Goal: Task Accomplishment & Management: Complete application form

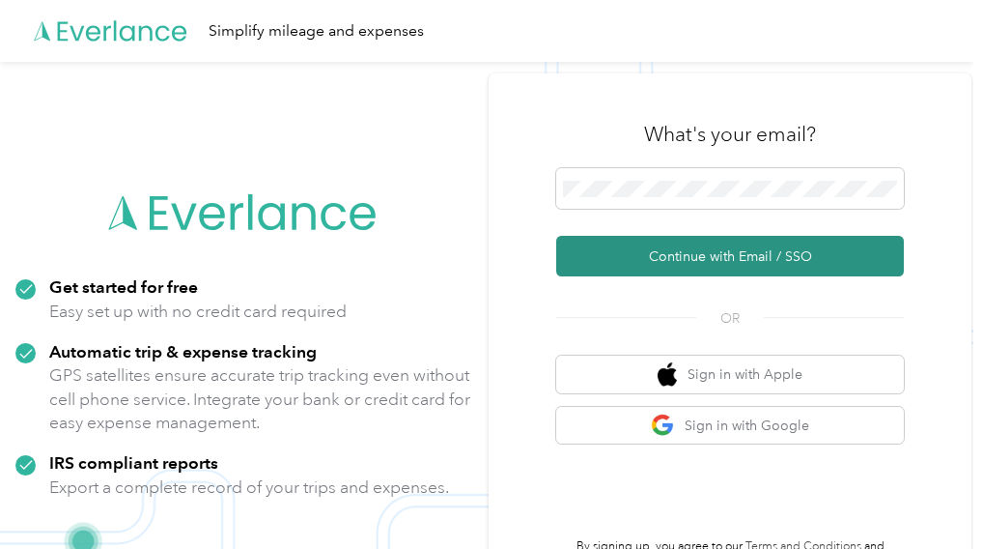
click at [716, 261] on button "Continue with Email / SSO" at bounding box center [730, 256] width 348 height 41
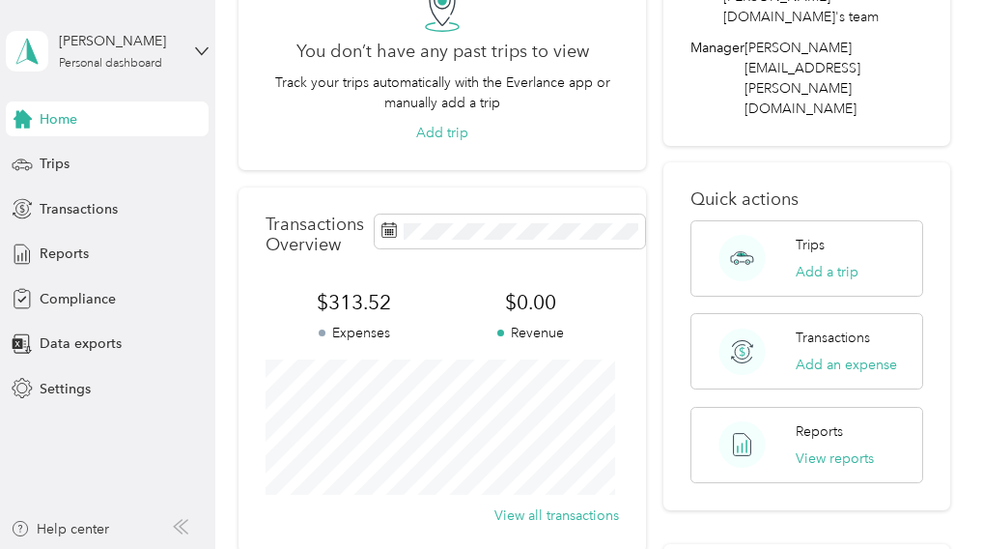
scroll to position [212, 0]
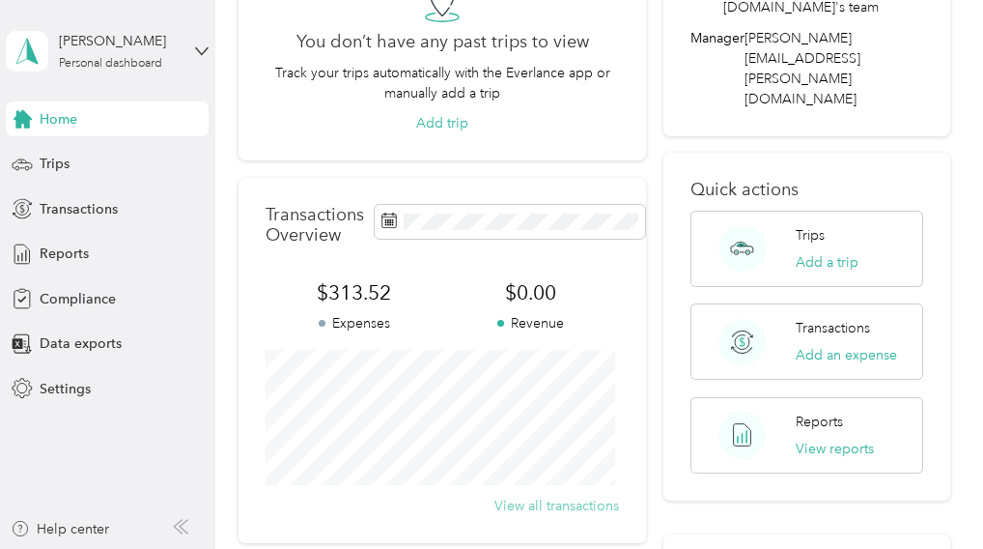
click at [515, 508] on button "View all transactions" at bounding box center [557, 505] width 125 height 20
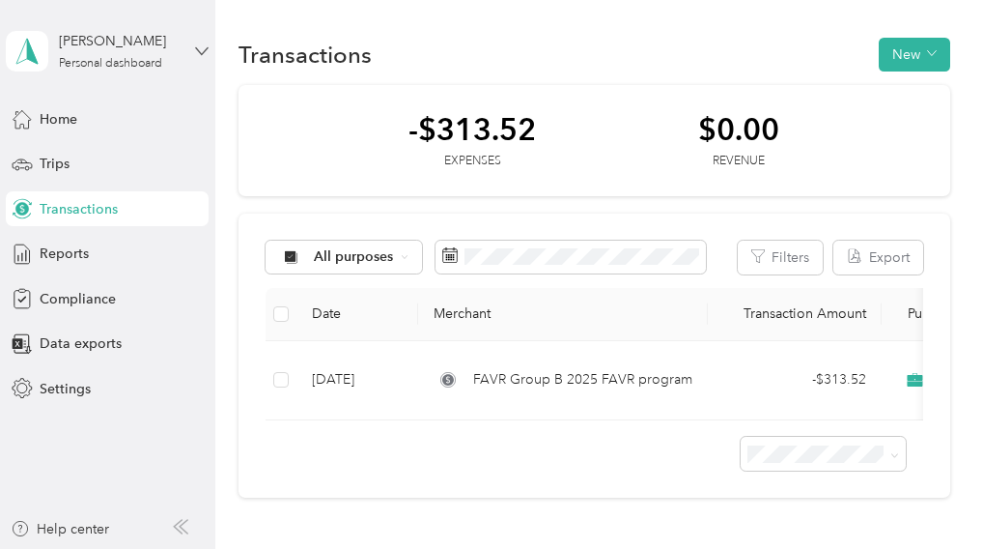
click at [203, 51] on icon at bounding box center [202, 50] width 12 height 7
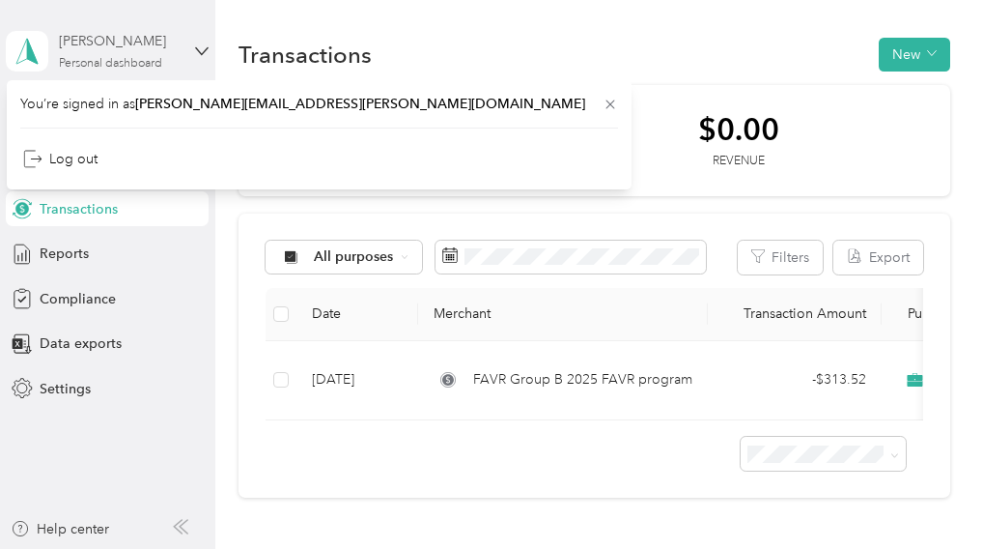
click at [108, 47] on div "[PERSON_NAME]" at bounding box center [119, 41] width 121 height 20
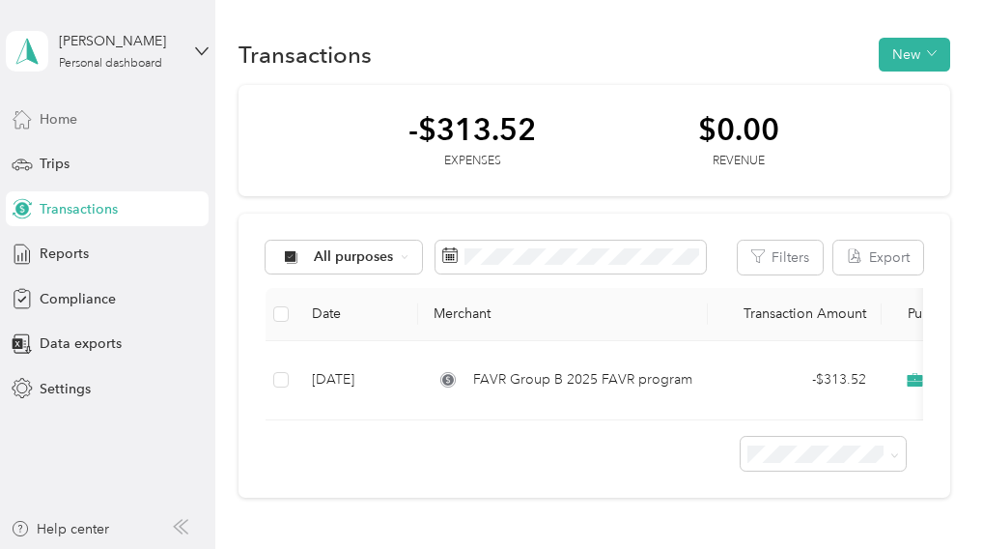
click at [56, 114] on span "Home" at bounding box center [59, 119] width 38 height 20
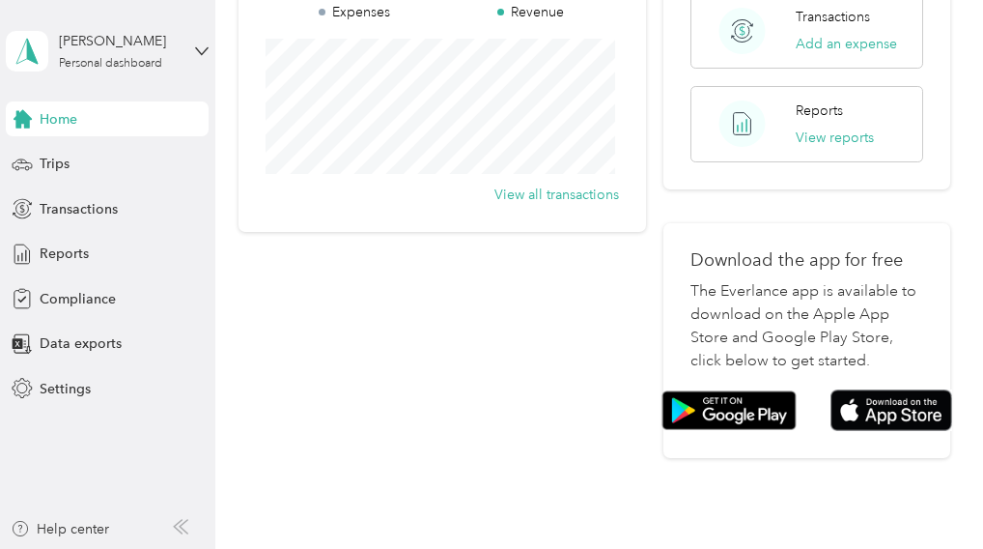
scroll to position [525, 0]
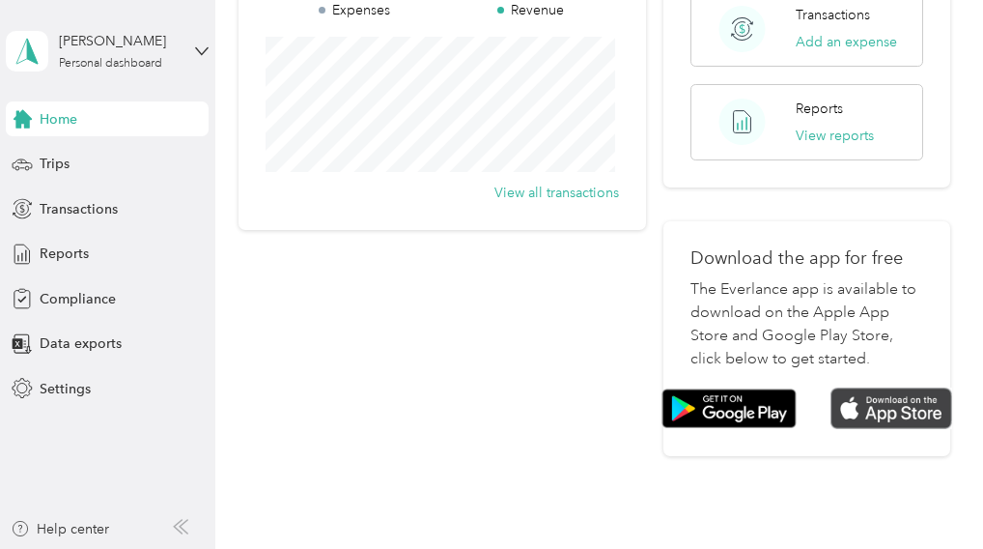
click at [882, 387] on img at bounding box center [892, 408] width 122 height 42
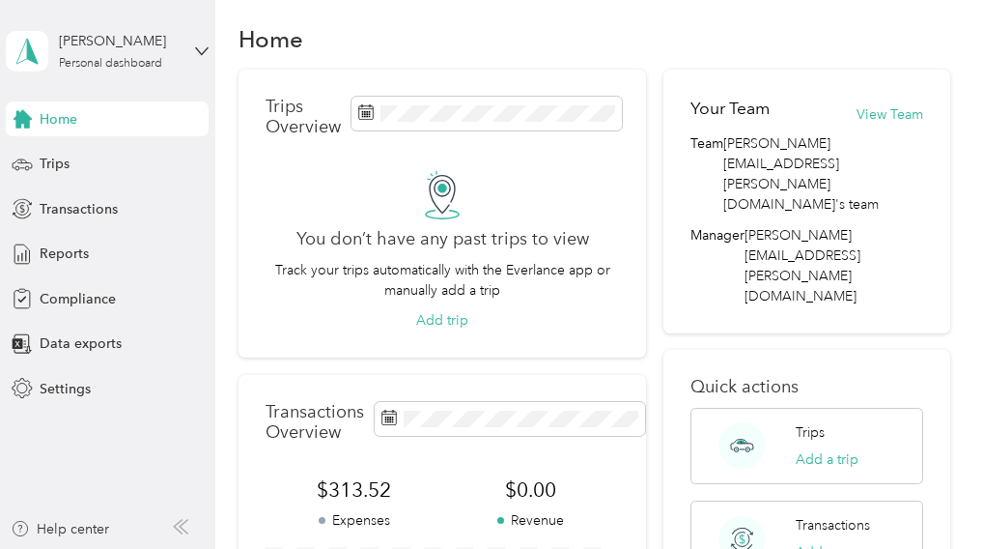
scroll to position [0, 0]
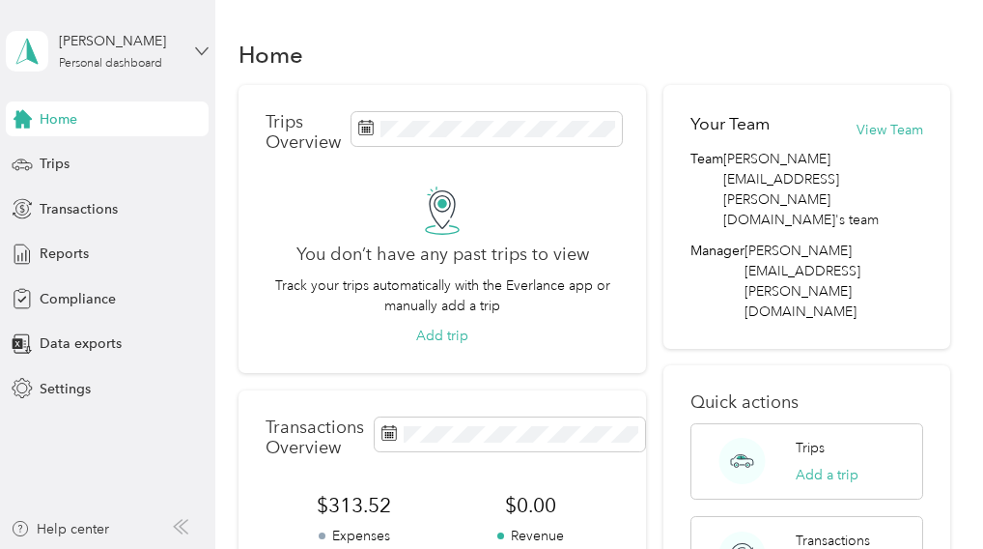
click at [201, 46] on icon at bounding box center [202, 51] width 14 height 14
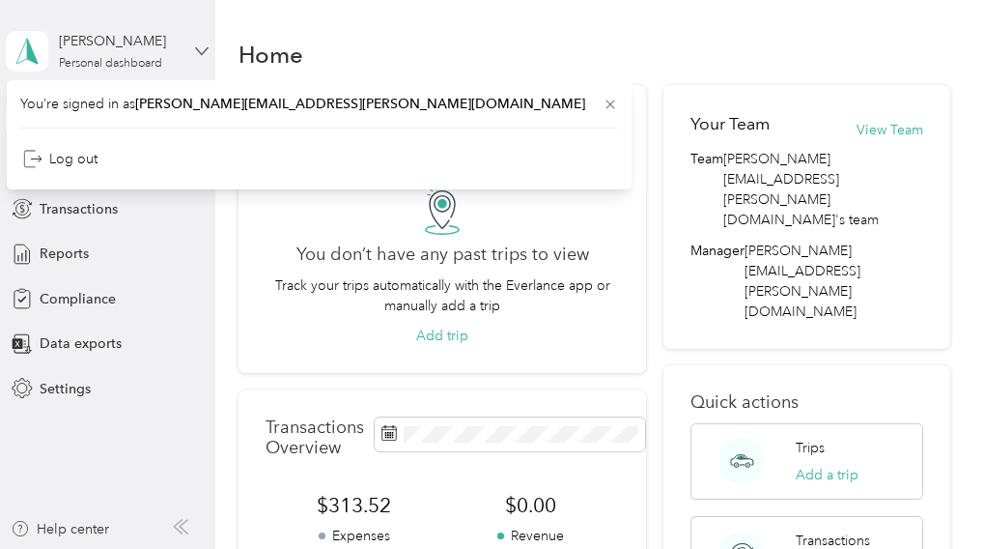
click at [196, 49] on icon at bounding box center [202, 51] width 14 height 14
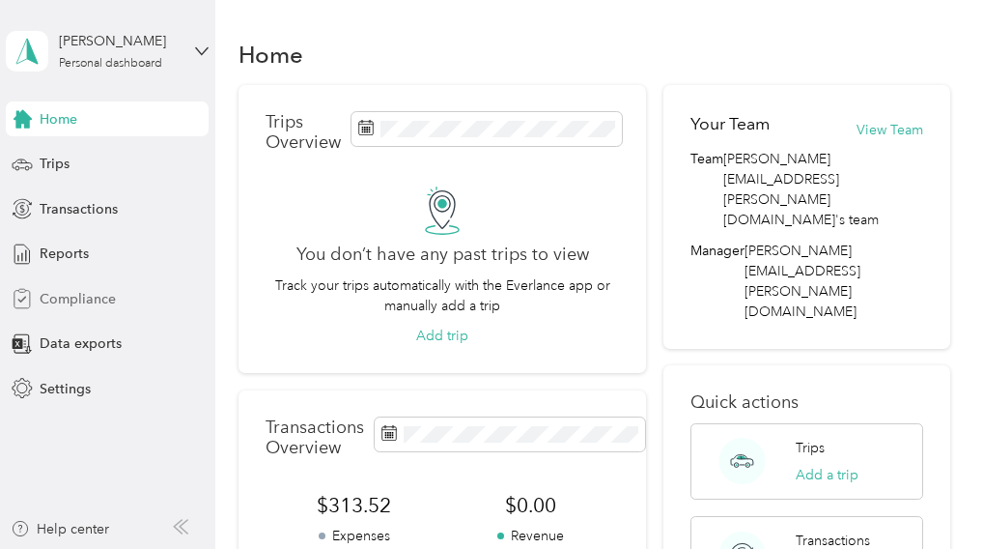
click at [77, 297] on span "Compliance" at bounding box center [78, 299] width 76 height 20
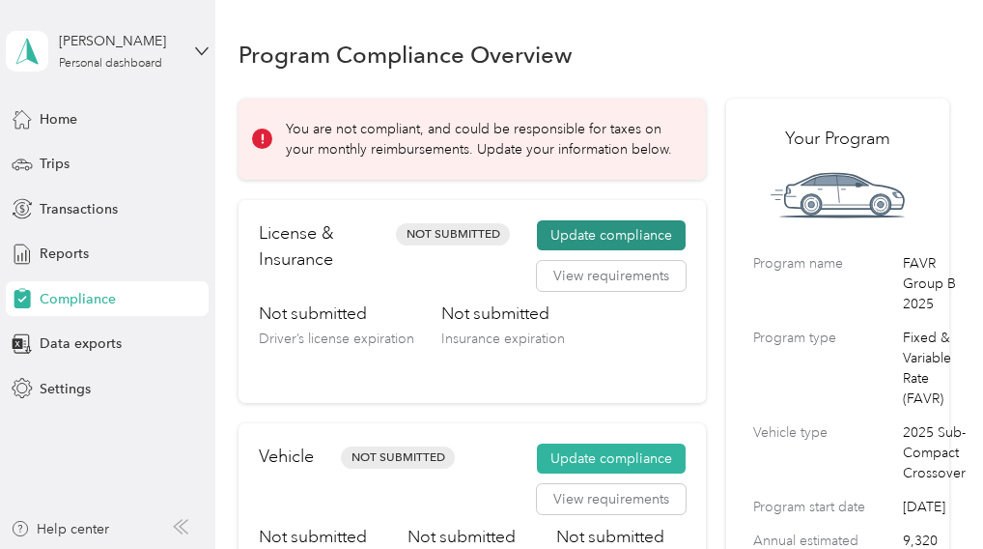
click at [619, 232] on button "Update compliance" at bounding box center [611, 235] width 149 height 31
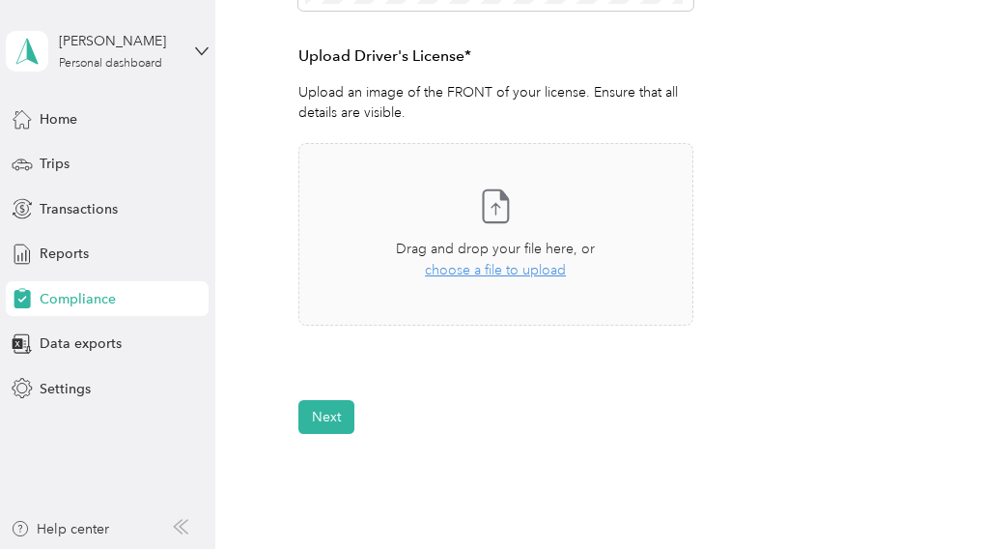
scroll to position [574, 0]
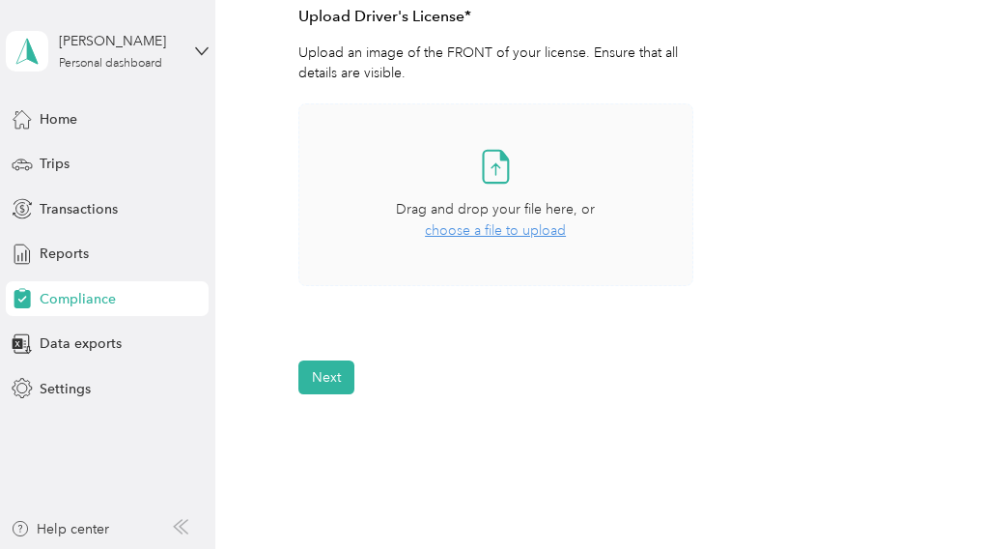
click at [470, 232] on span "choose a file to upload" at bounding box center [495, 230] width 141 height 16
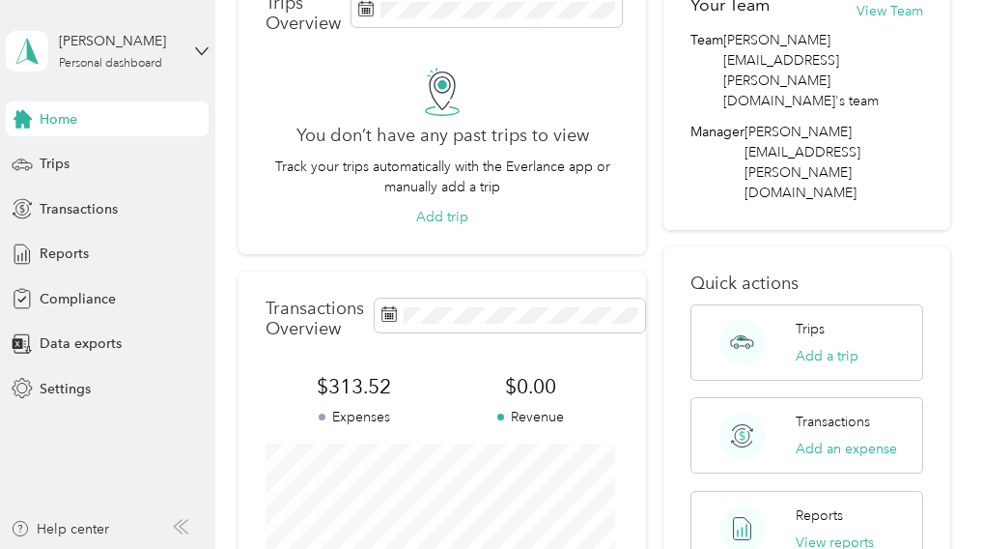
scroll to position [148, 0]
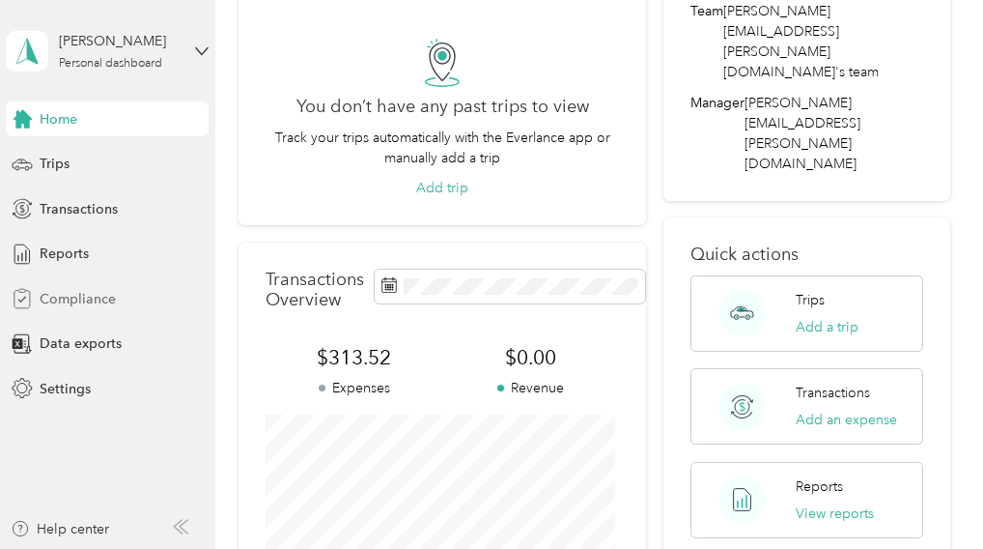
click at [54, 297] on span "Compliance" at bounding box center [78, 299] width 76 height 20
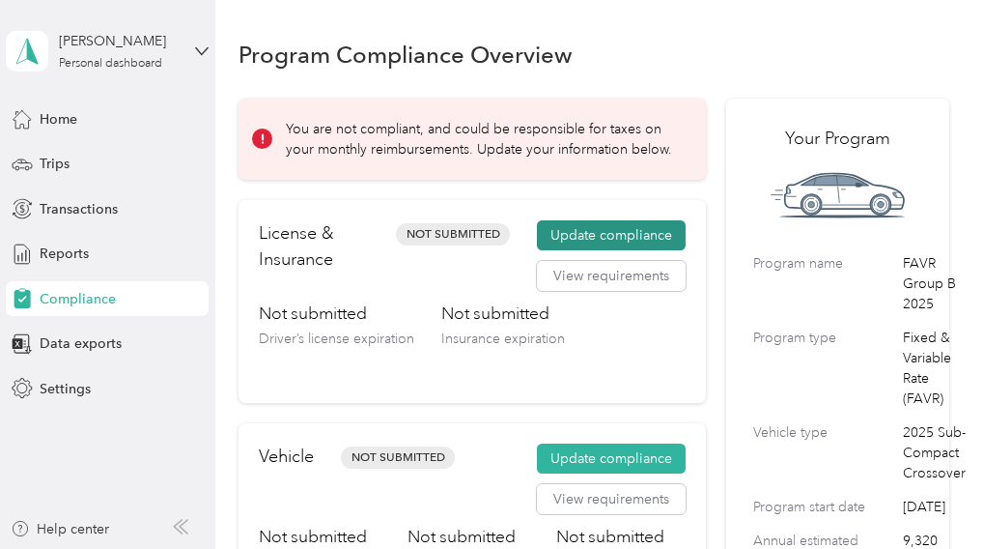
click at [584, 235] on button "Update compliance" at bounding box center [611, 235] width 149 height 31
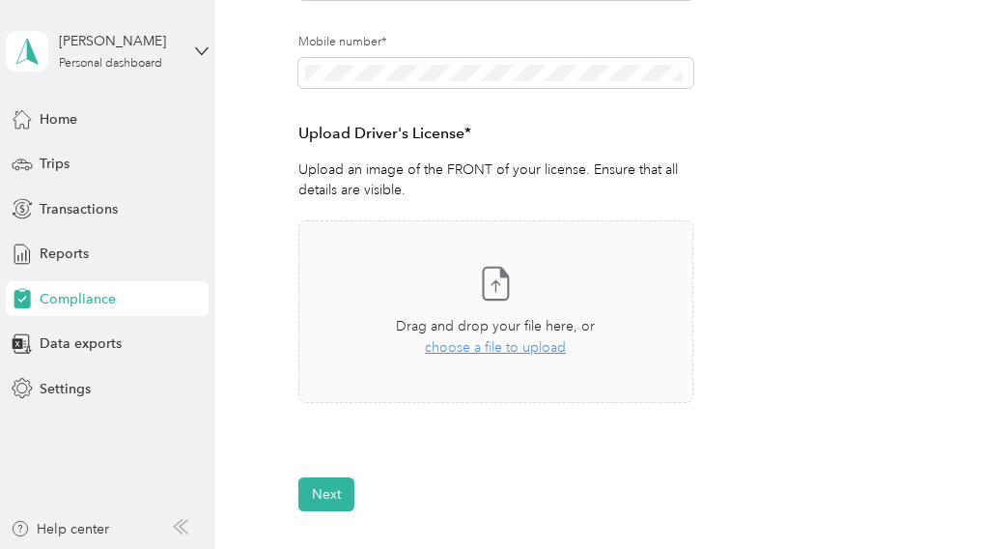
scroll to position [466, 0]
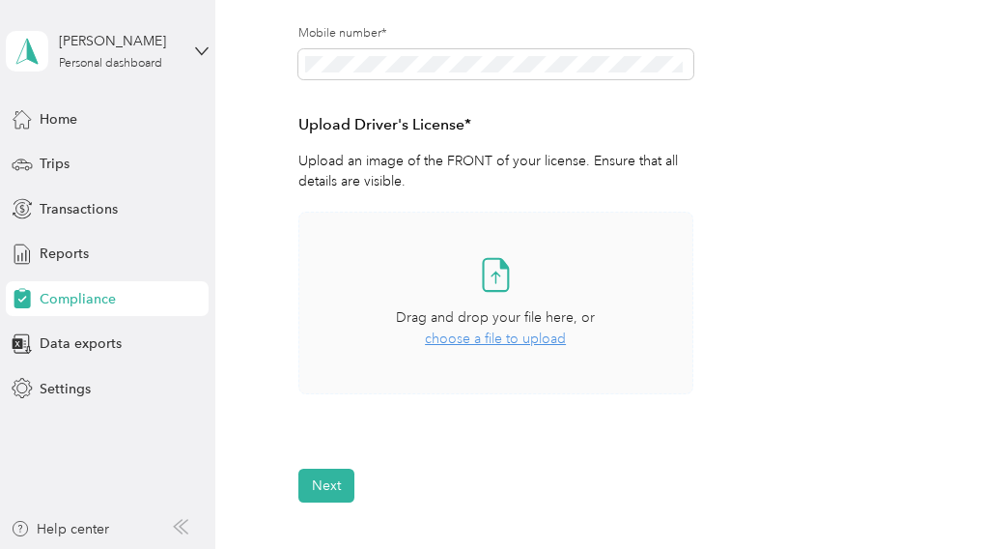
click at [477, 344] on span "choose a file to upload" at bounding box center [495, 338] width 141 height 16
